Goal: Information Seeking & Learning: Learn about a topic

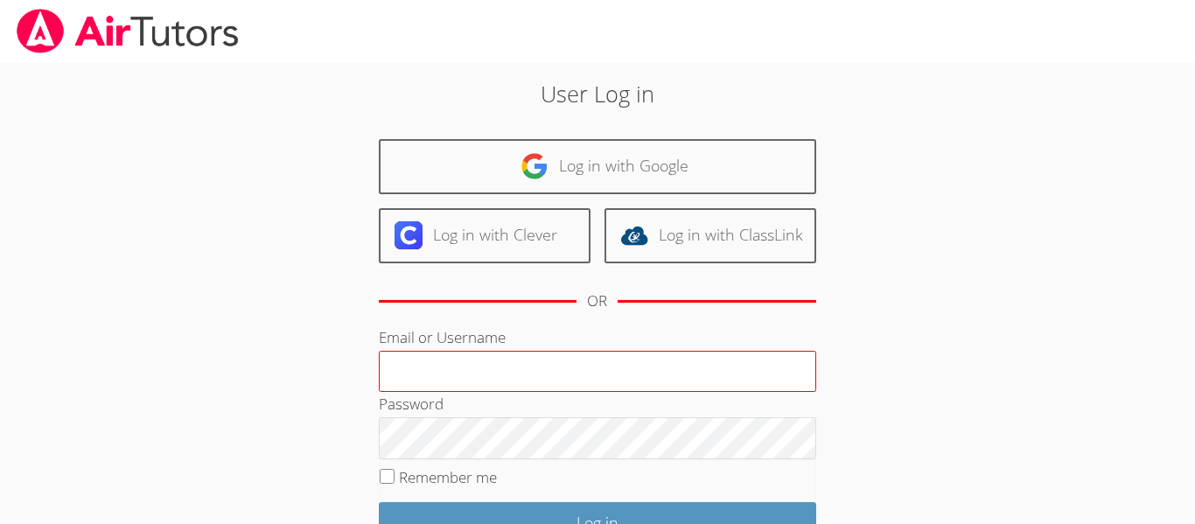
click at [596, 369] on input "Email or Username" at bounding box center [597, 372] width 437 height 42
type input "r.barajas3@lodiusd.org"
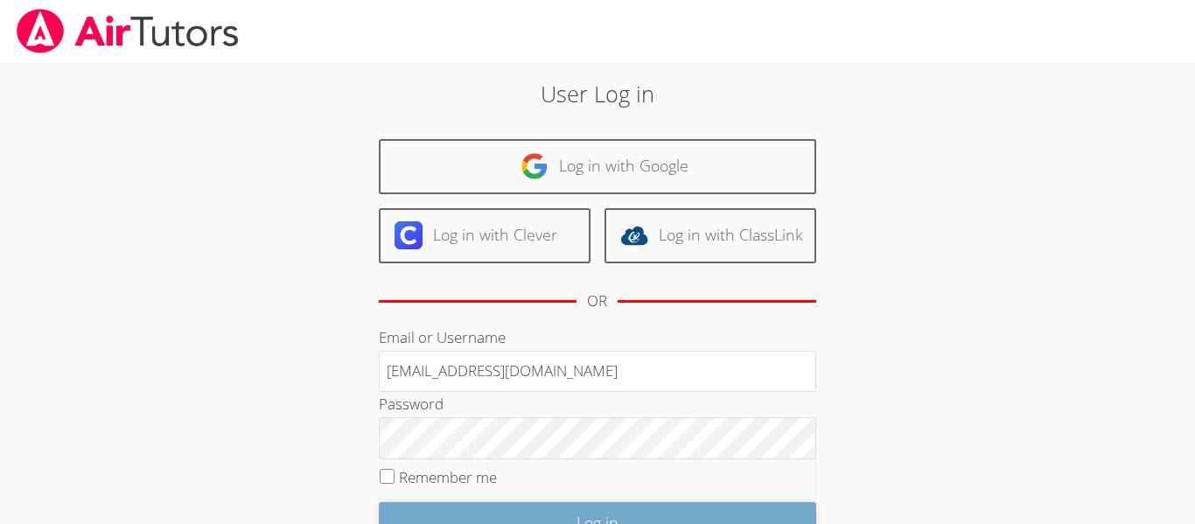
click at [609, 513] on input "Log in" at bounding box center [597, 522] width 437 height 41
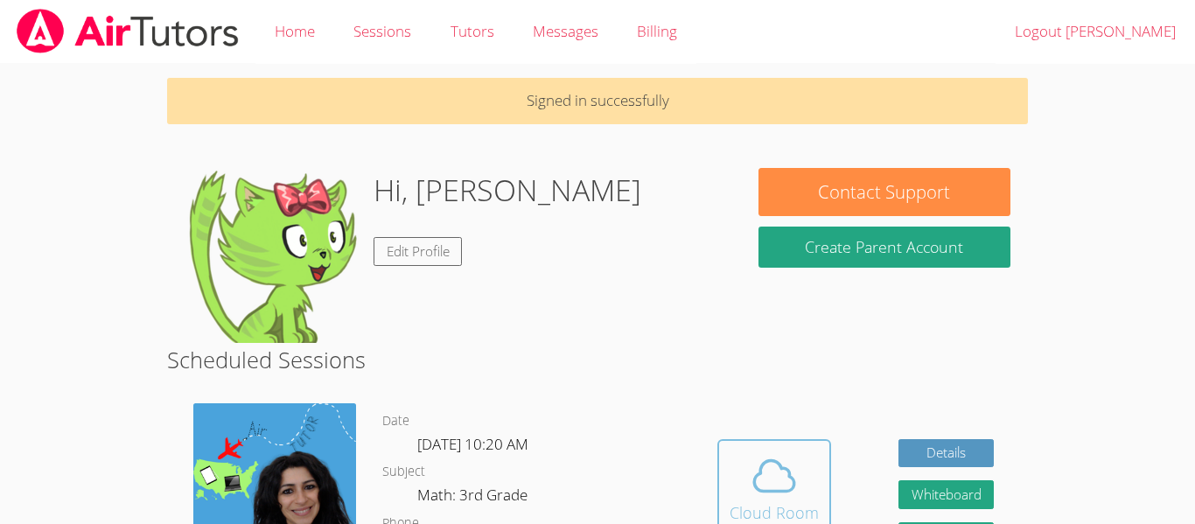
click at [804, 458] on span at bounding box center [774, 475] width 89 height 49
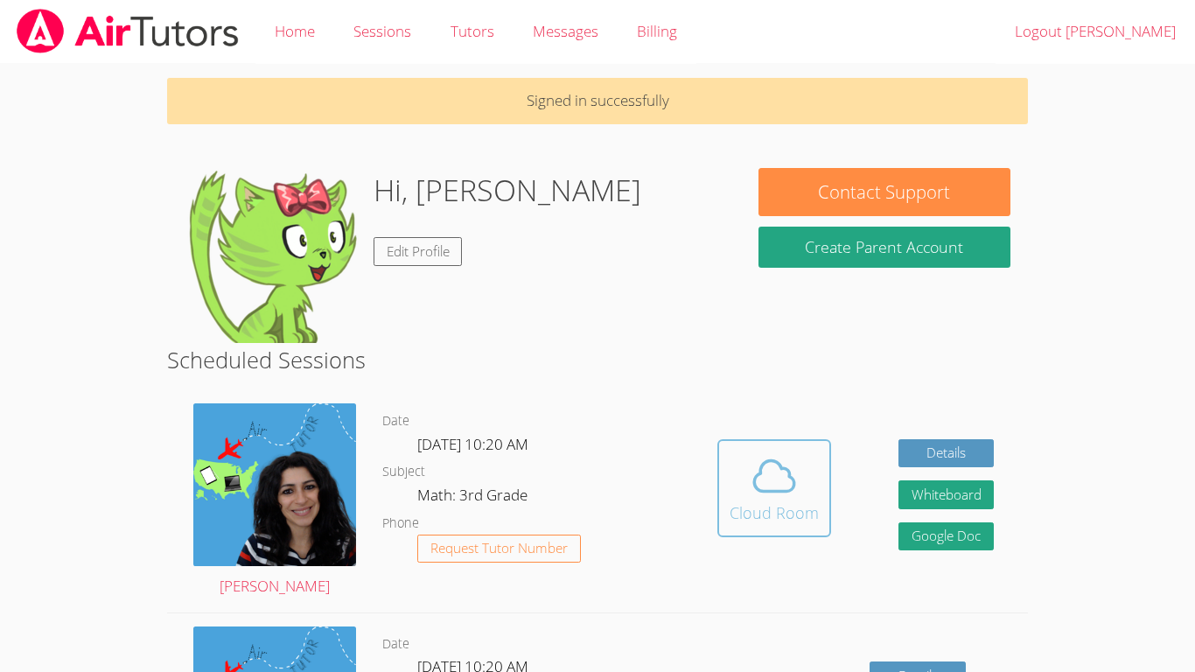
click at [776, 472] on icon at bounding box center [774, 475] width 49 height 49
click at [764, 481] on icon at bounding box center [774, 475] width 49 height 49
click at [794, 452] on icon at bounding box center [774, 475] width 49 height 49
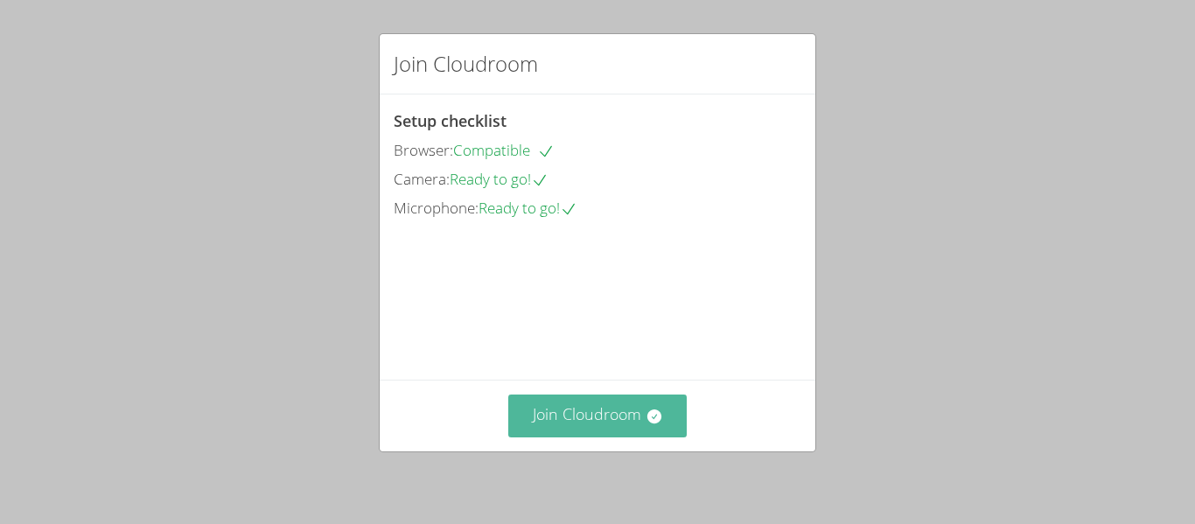
click at [656, 408] on icon at bounding box center [654, 416] width 17 height 17
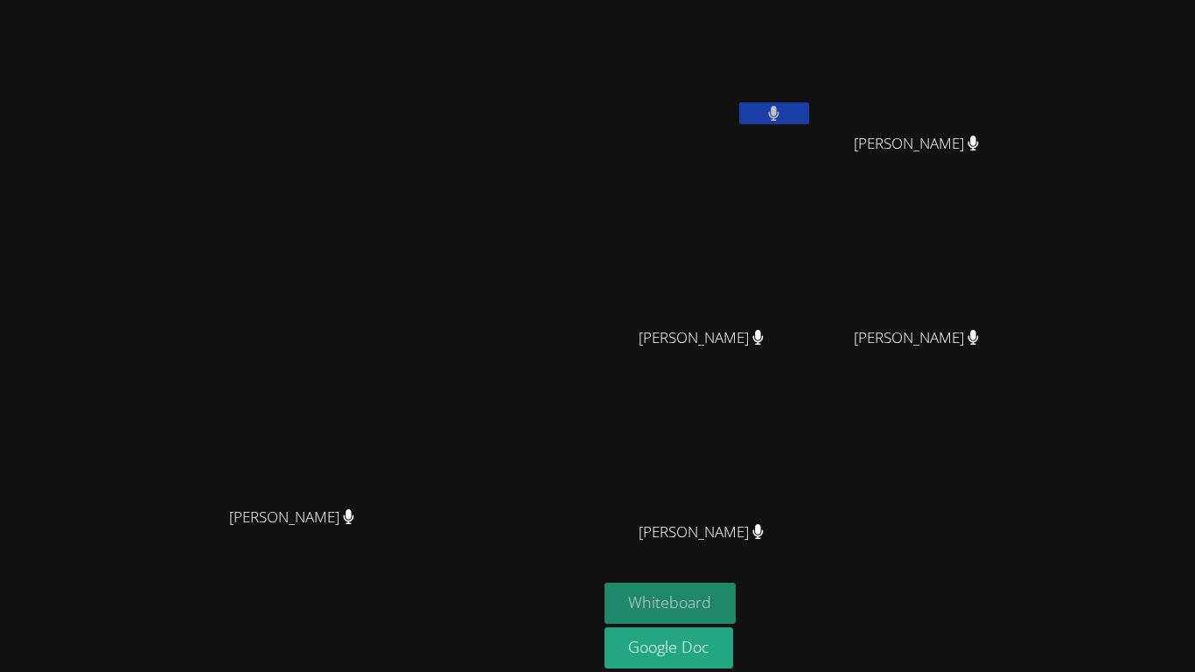
click at [737, 523] on button "Whiteboard" at bounding box center [671, 603] width 132 height 41
click at [809, 112] on button at bounding box center [774, 113] width 70 height 22
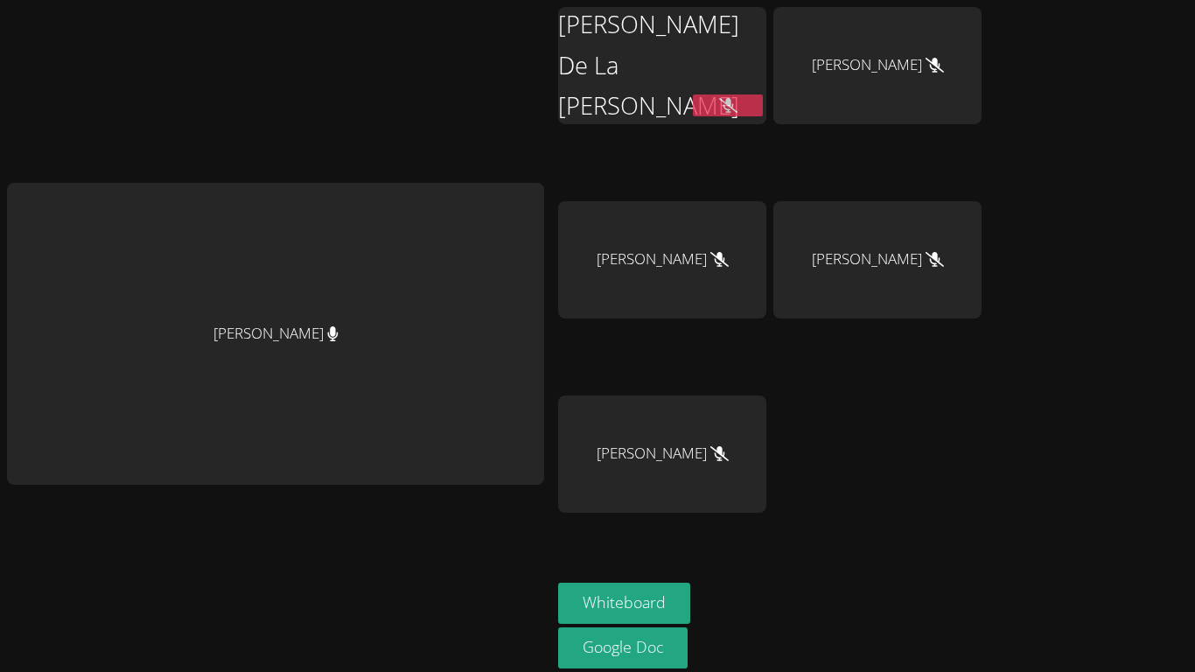
click at [521, 277] on div "[PERSON_NAME]" at bounding box center [275, 334] width 537 height 303
click at [732, 98] on icon at bounding box center [728, 105] width 18 height 15
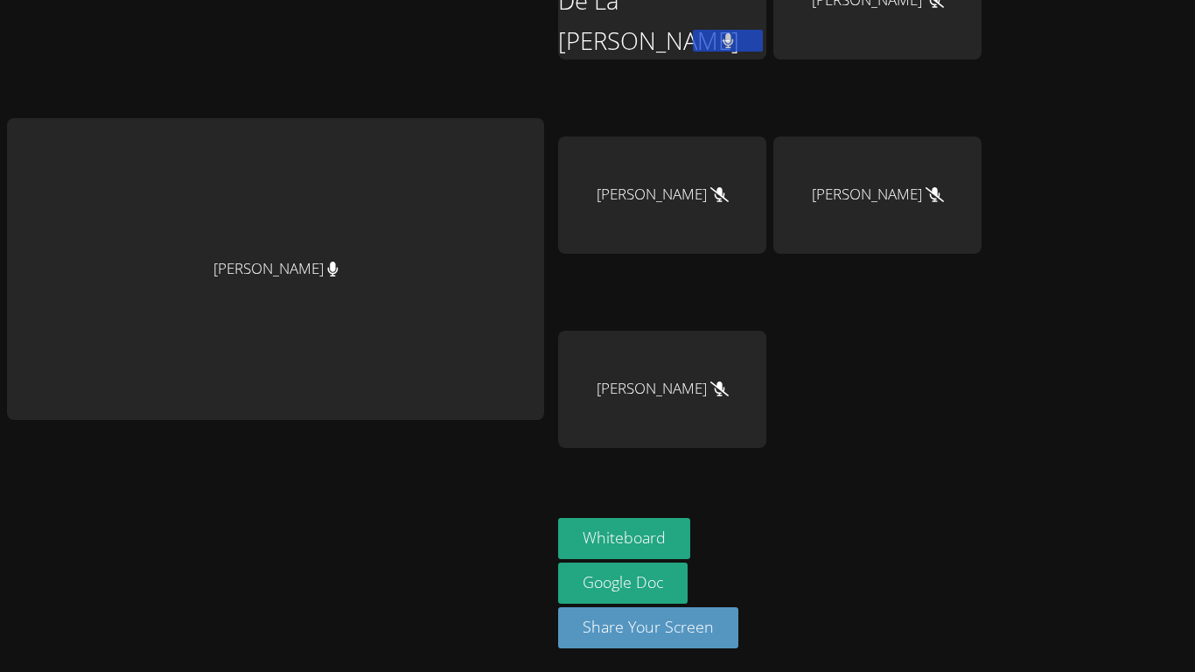
scroll to position [66, 0]
click at [625, 523] on button "Whiteboard" at bounding box center [624, 537] width 132 height 41
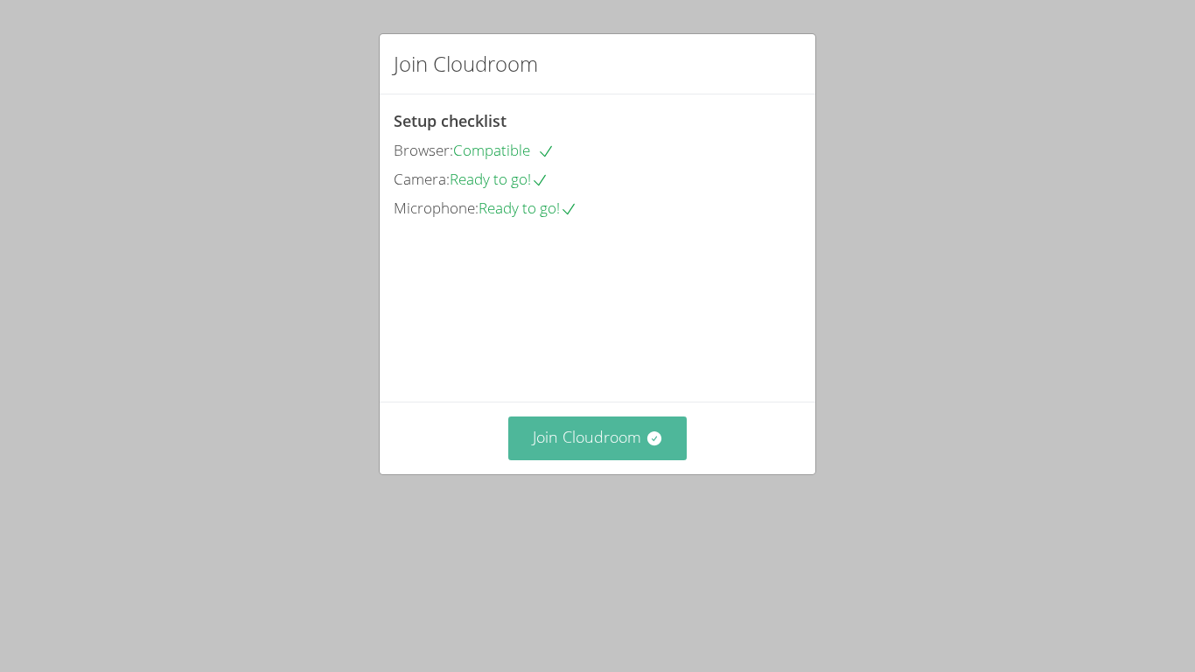
click at [608, 459] on button "Join Cloudroom" at bounding box center [597, 437] width 179 height 43
click at [594, 459] on button "Join Cloudroom" at bounding box center [597, 437] width 179 height 43
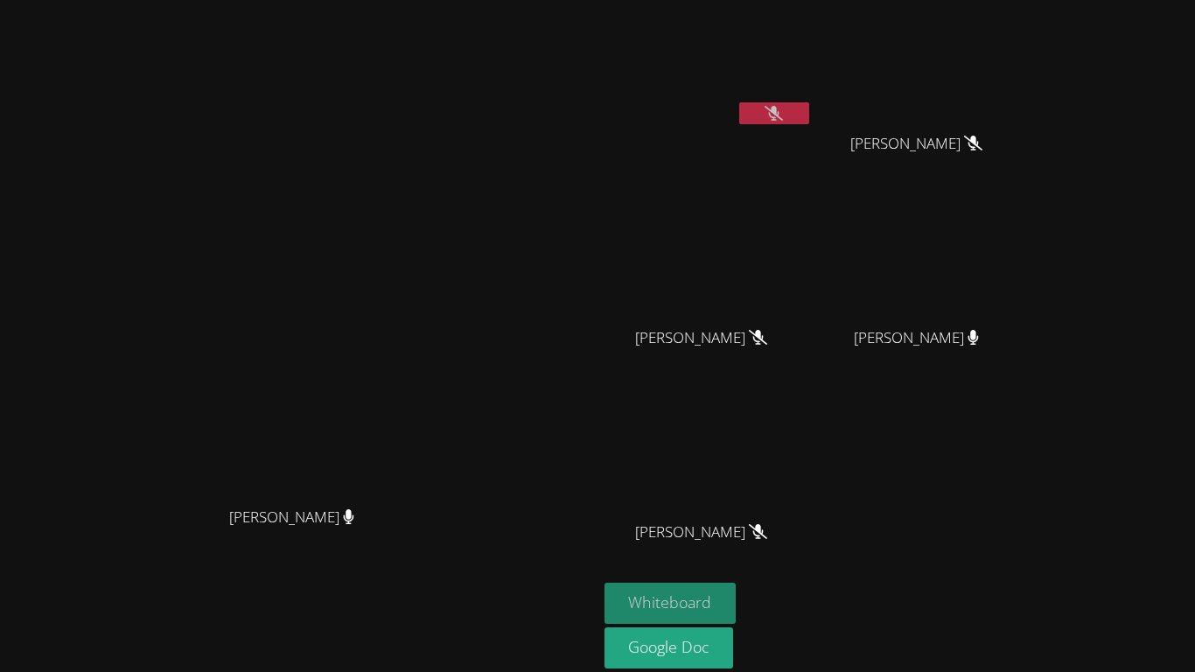
click at [737, 592] on button "Whiteboard" at bounding box center [671, 603] width 132 height 41
click at [809, 110] on button at bounding box center [774, 113] width 70 height 22
click at [780, 110] on icon at bounding box center [774, 113] width 10 height 15
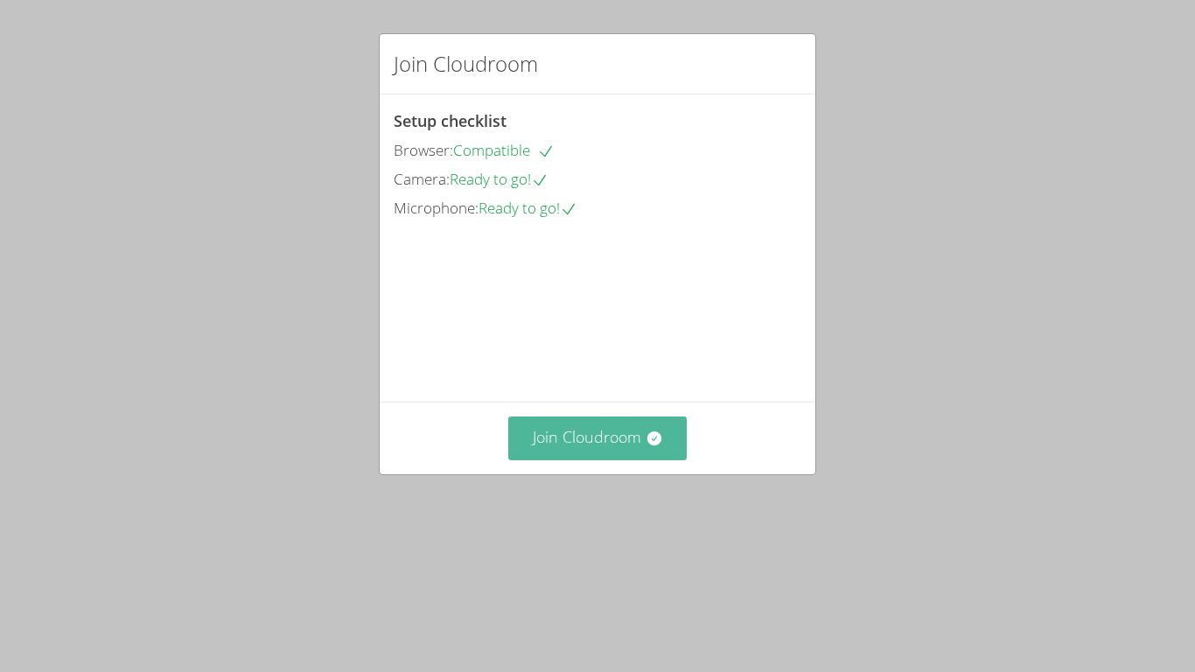
click at [597, 459] on button "Join Cloudroom" at bounding box center [597, 437] width 179 height 43
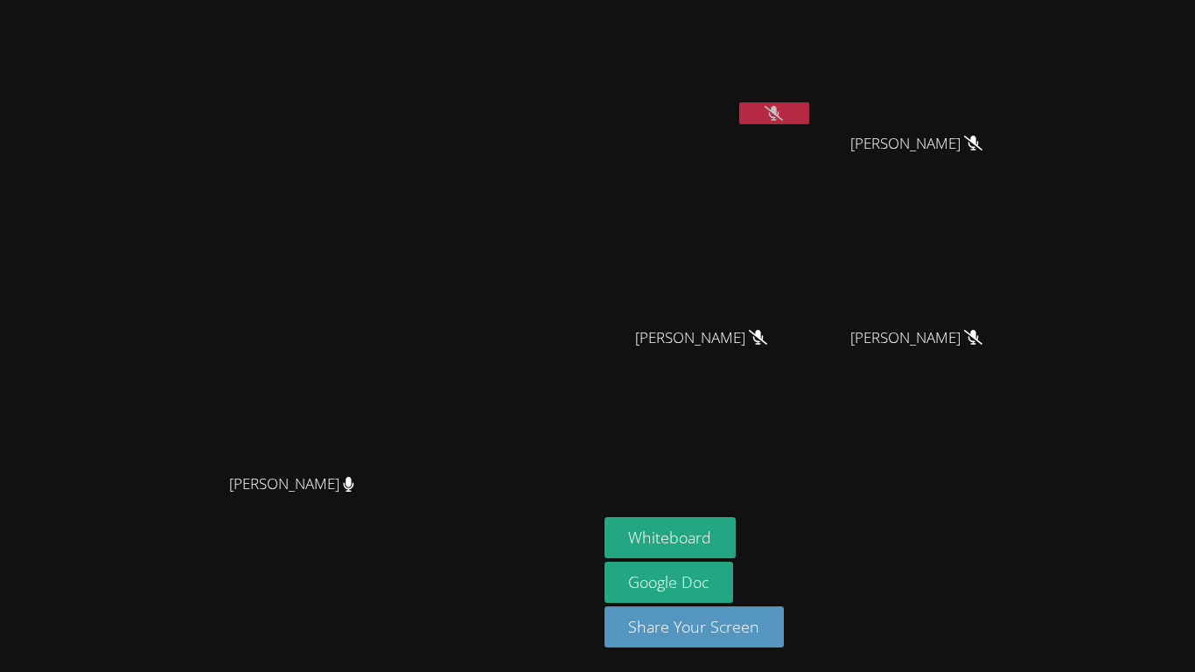
click at [809, 118] on button at bounding box center [774, 113] width 70 height 22
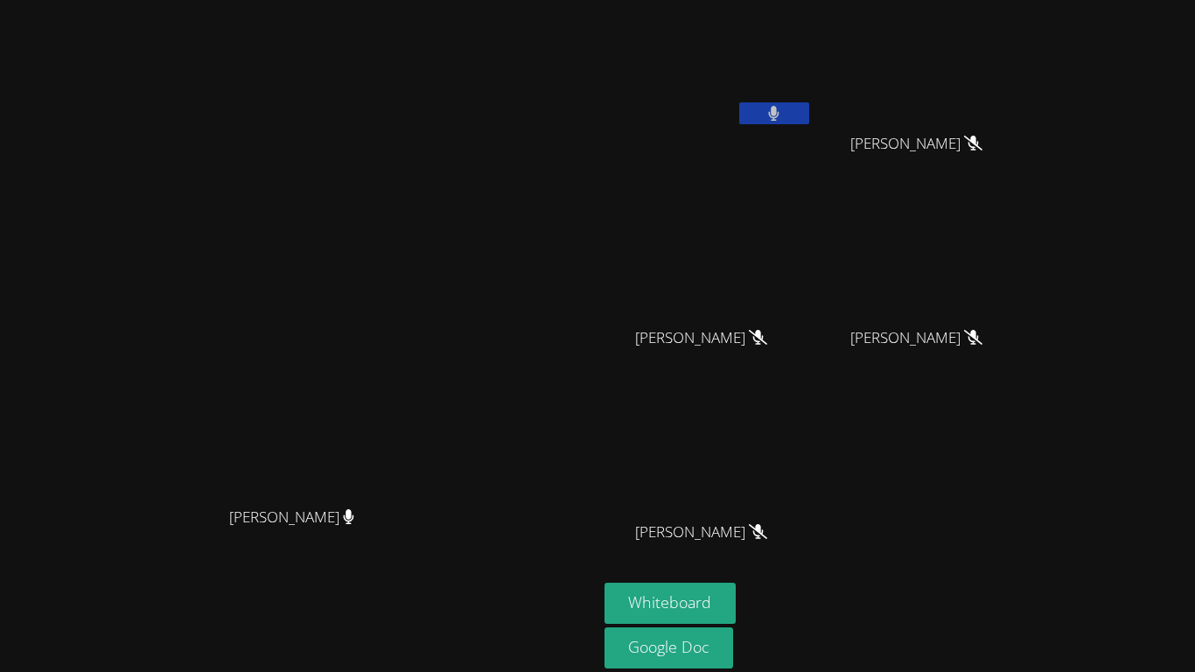
click at [809, 122] on button at bounding box center [774, 113] width 70 height 22
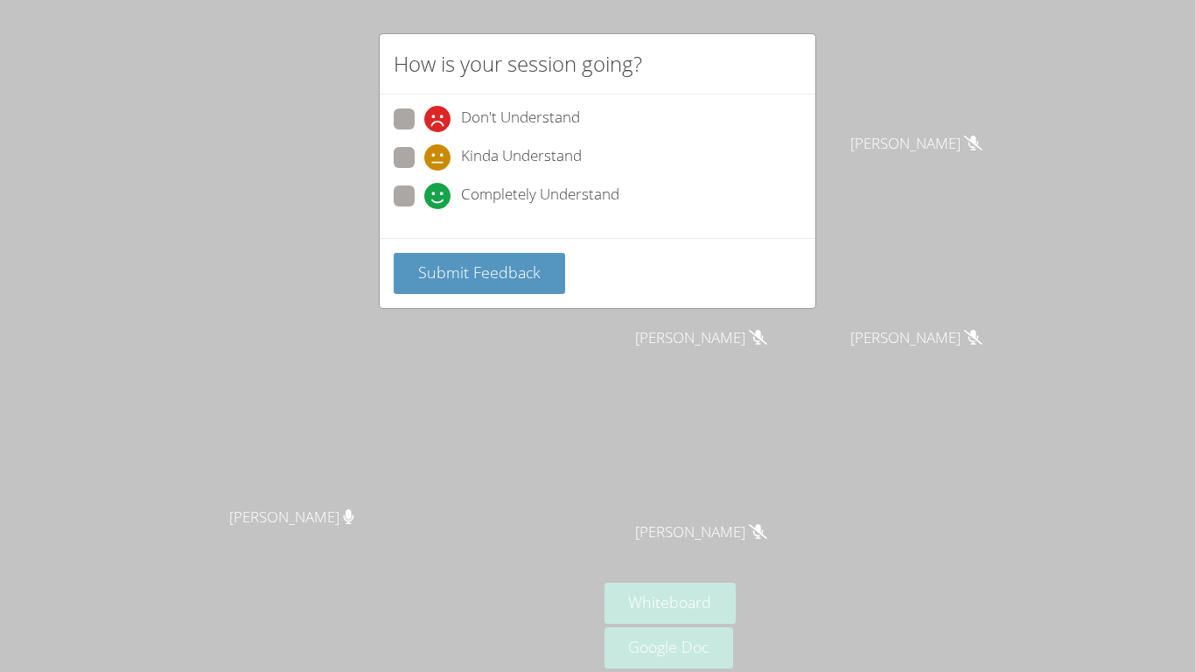
click at [424, 209] on span at bounding box center [424, 209] width 0 height 0
click at [424, 198] on input "Completely Understand" at bounding box center [431, 192] width 15 height 15
radio input "true"
click at [466, 262] on span "Submit Feedback" at bounding box center [479, 272] width 122 height 21
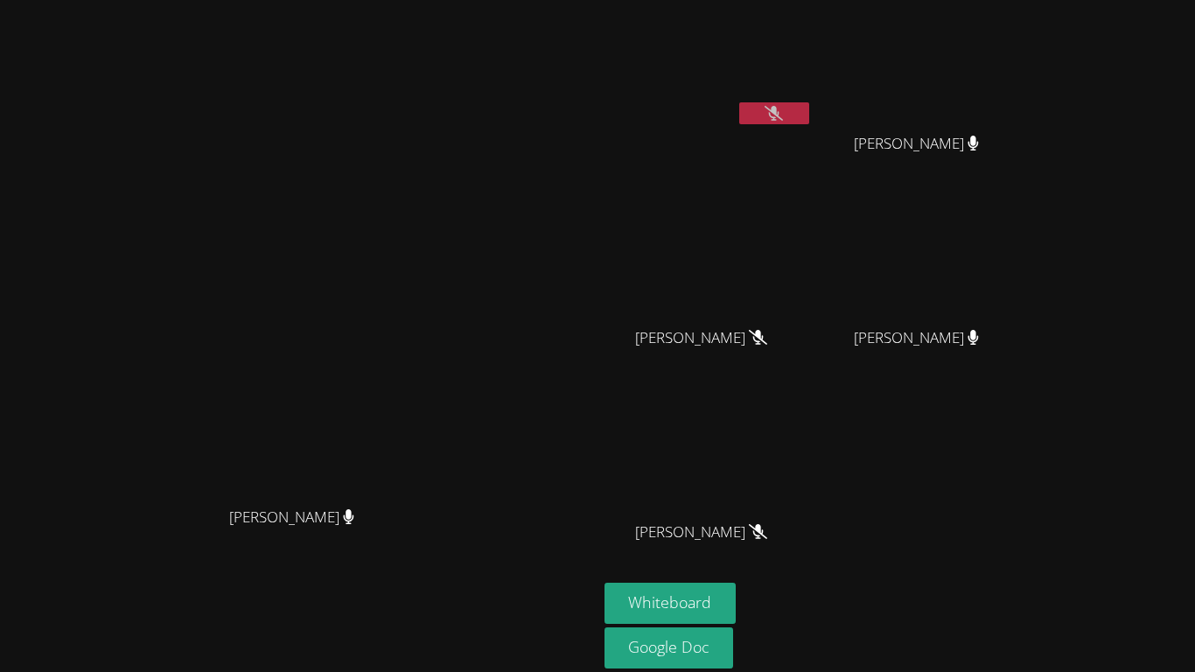
click at [809, 125] on div at bounding box center [774, 115] width 70 height 26
click at [809, 116] on button at bounding box center [774, 113] width 70 height 22
click at [430, 193] on video at bounding box center [298, 334] width 262 height 328
click at [809, 112] on button at bounding box center [774, 113] width 70 height 22
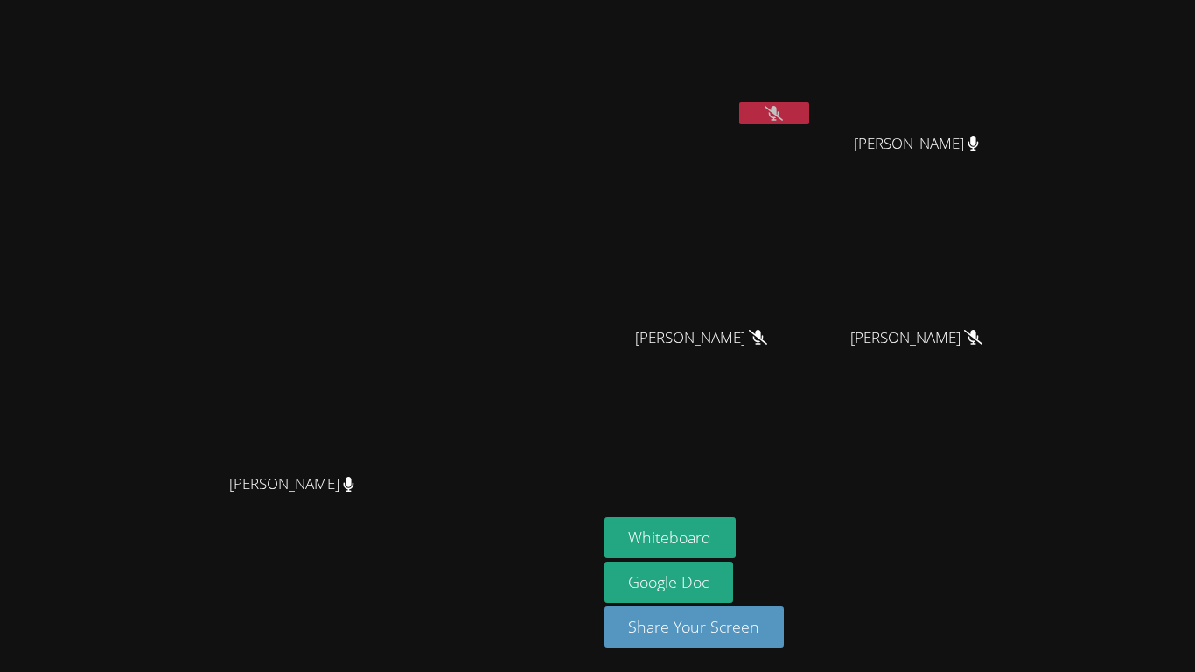
click at [783, 108] on icon at bounding box center [774, 113] width 18 height 15
